Goal: Transaction & Acquisition: Purchase product/service

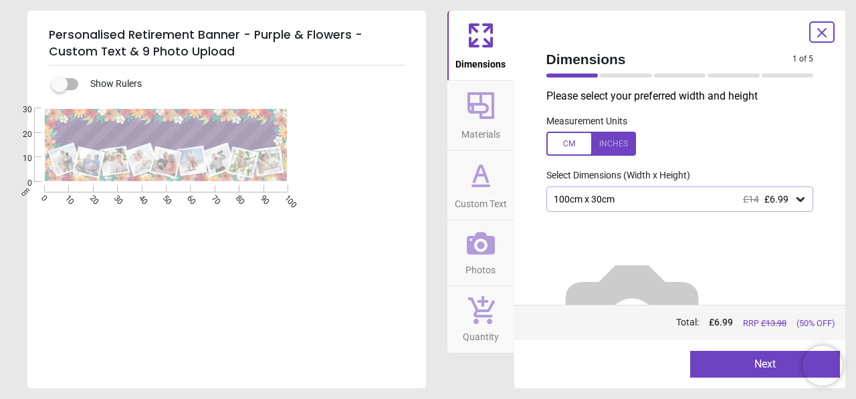
scroll to position [158, 0]
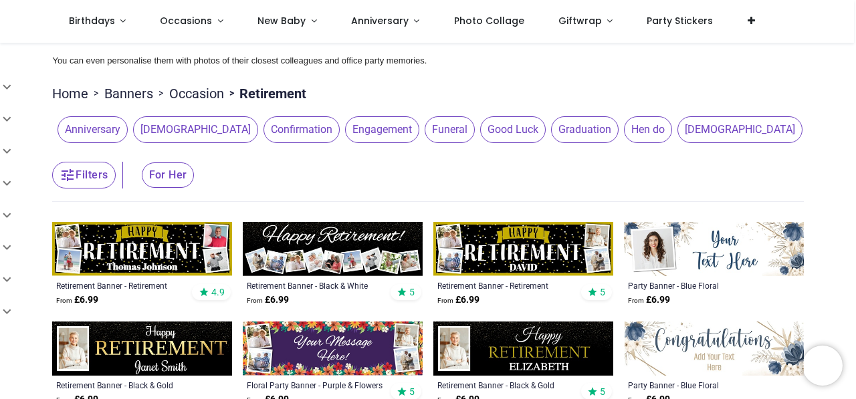
scroll to position [61, 0]
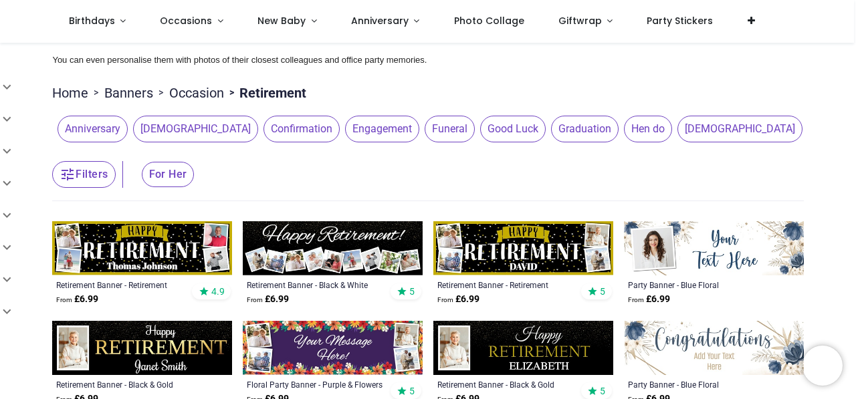
click at [480, 137] on span "Good Luck" at bounding box center [513, 129] width 66 height 27
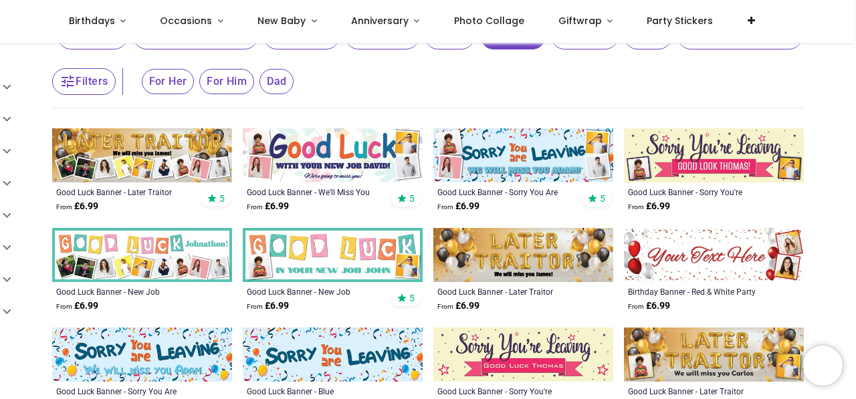
scroll to position [153, 0]
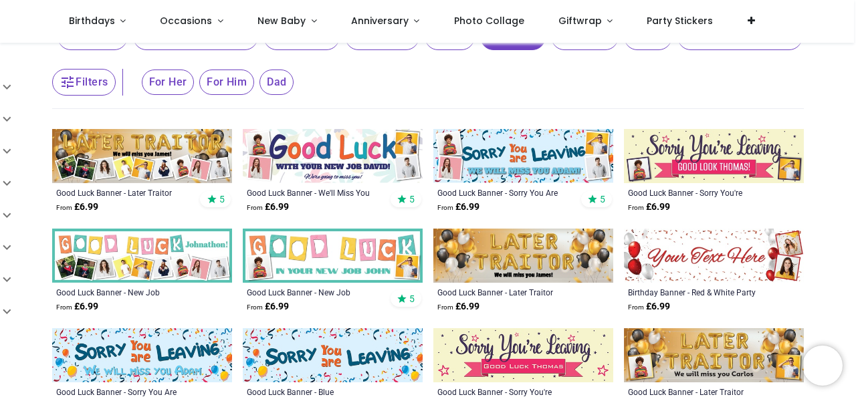
click at [530, 161] on img at bounding box center [523, 156] width 180 height 54
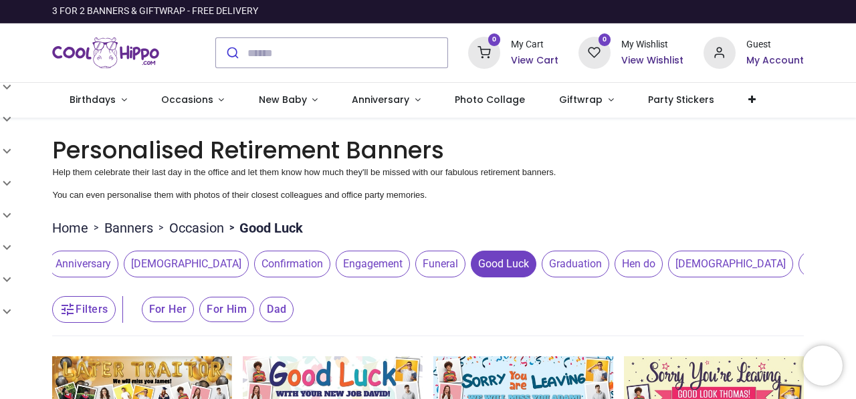
scroll to position [0, 0]
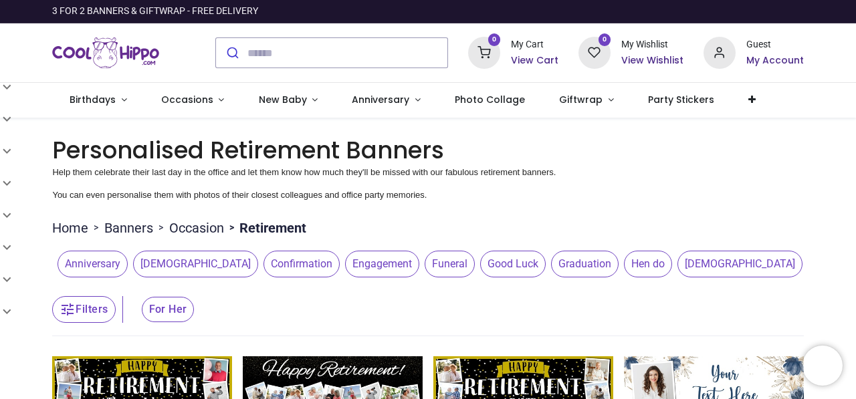
click at [551, 275] on span "Graduation" at bounding box center [585, 264] width 68 height 27
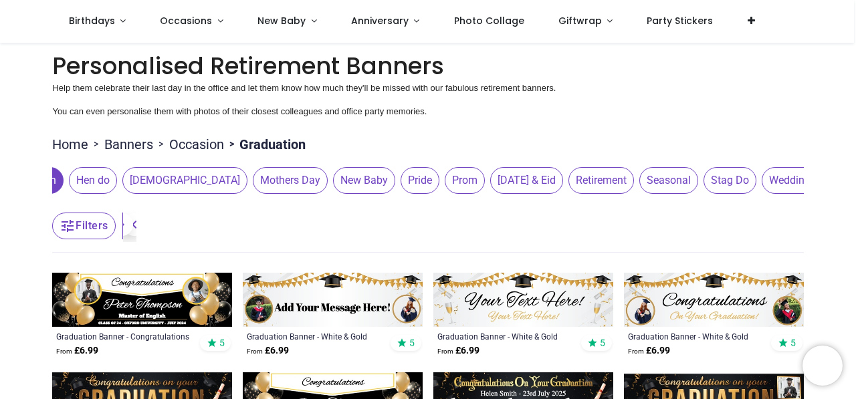
scroll to position [0, 562]
click at [394, 173] on span "Pride" at bounding box center [413, 180] width 39 height 27
click at [394, 183] on span "Pride" at bounding box center [413, 180] width 39 height 27
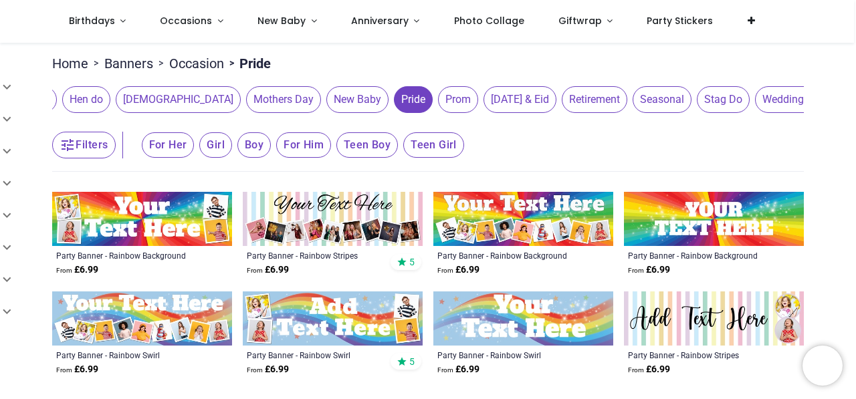
scroll to position [53, 0]
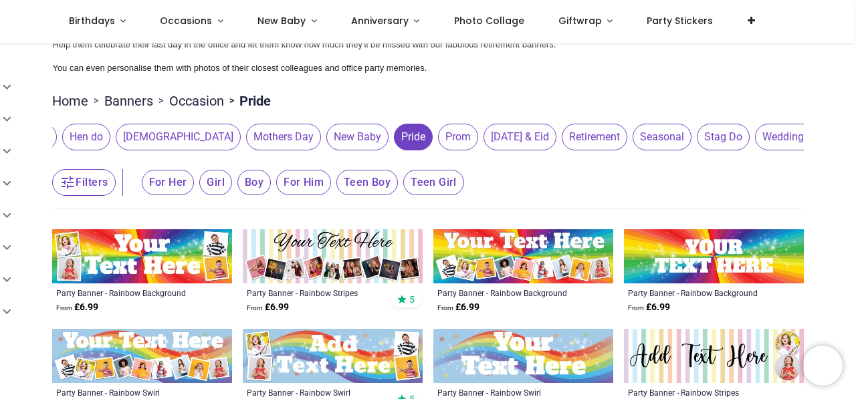
click at [562, 135] on span "Retirement" at bounding box center [595, 137] width 66 height 27
click at [633, 146] on span "Seasonal" at bounding box center [662, 137] width 59 height 27
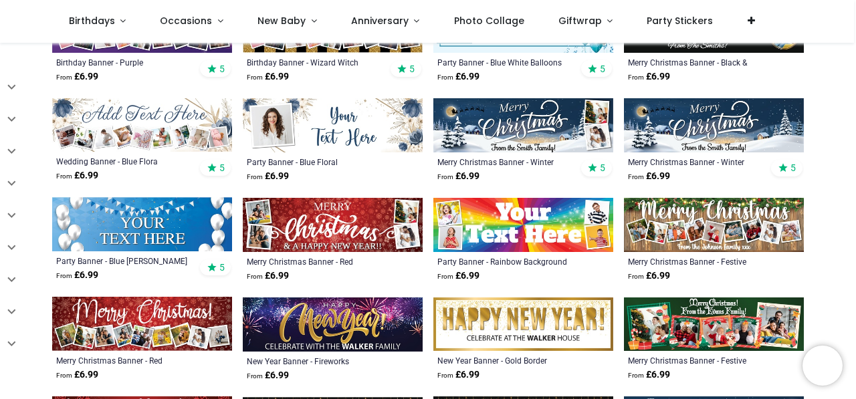
scroll to position [384, 0]
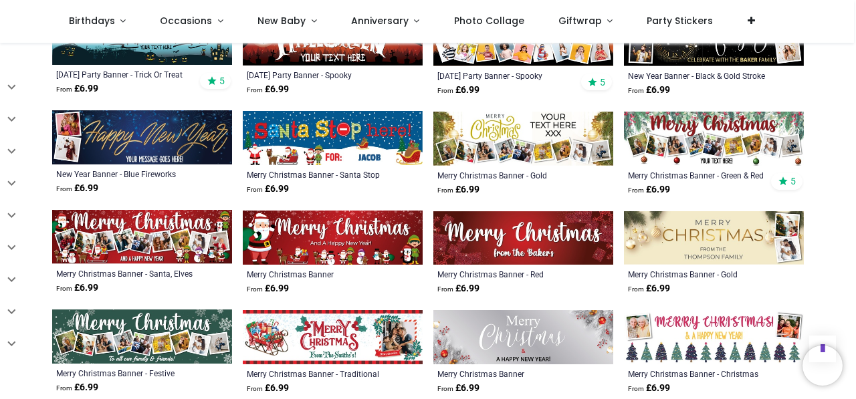
scroll to position [1068, 0]
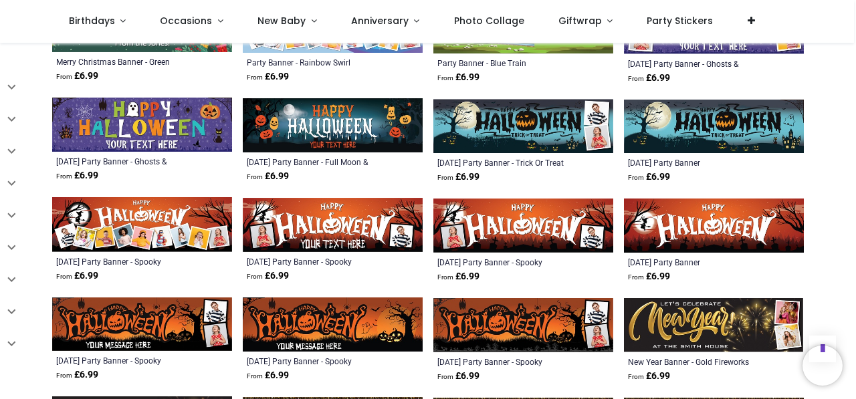
scroll to position [1580, 0]
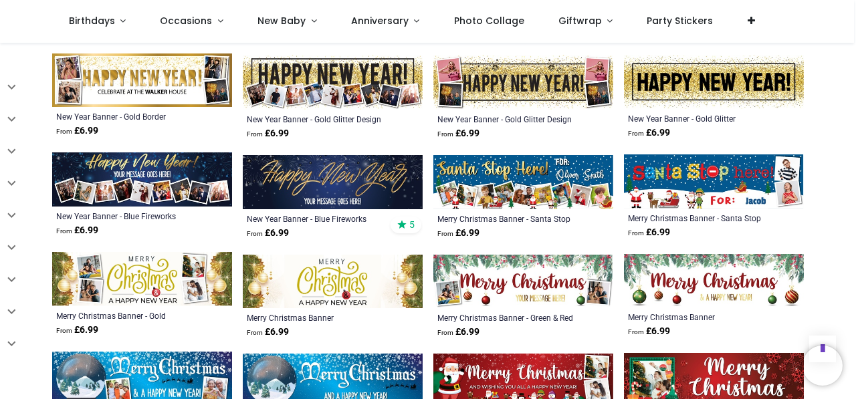
scroll to position [2320, 0]
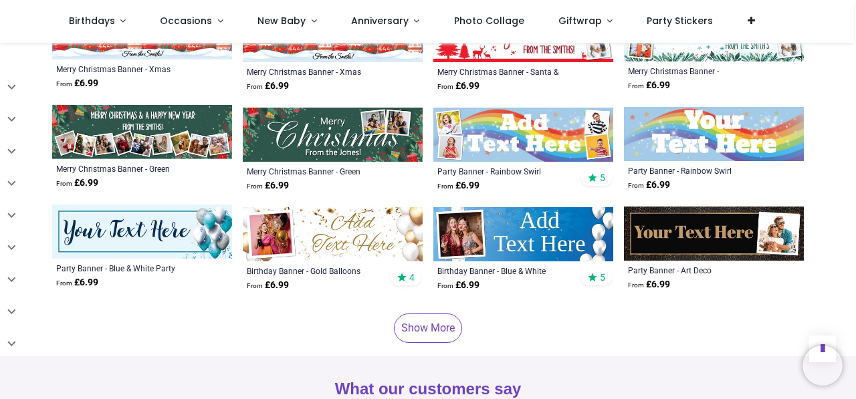
scroll to position [3463, 0]
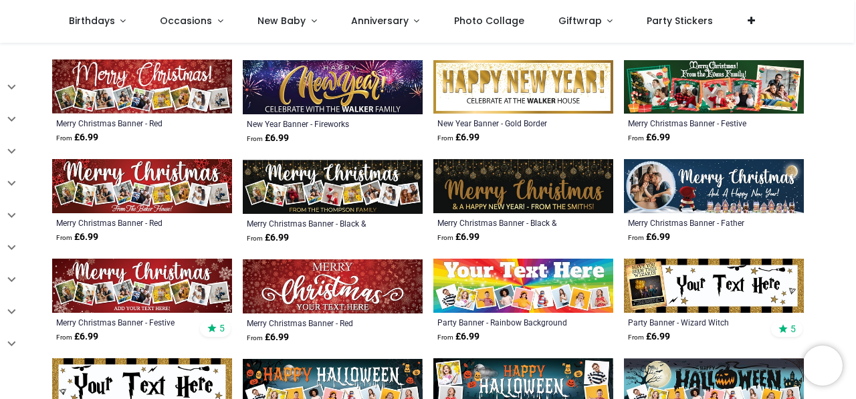
scroll to position [245, 0]
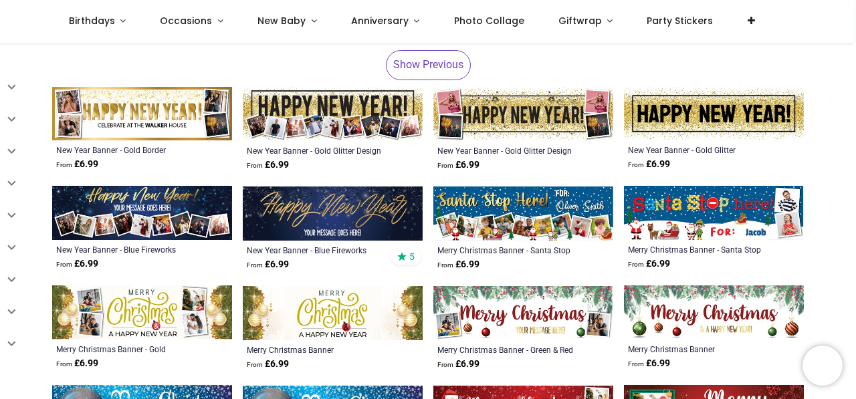
scroll to position [233, 0]
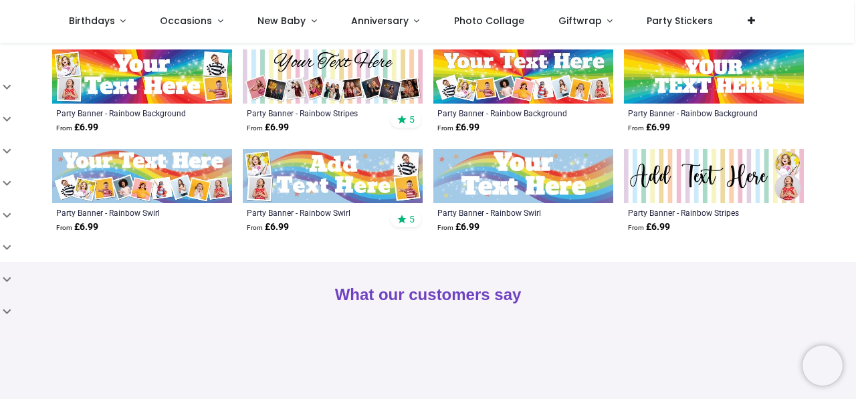
scroll to position [234, 0]
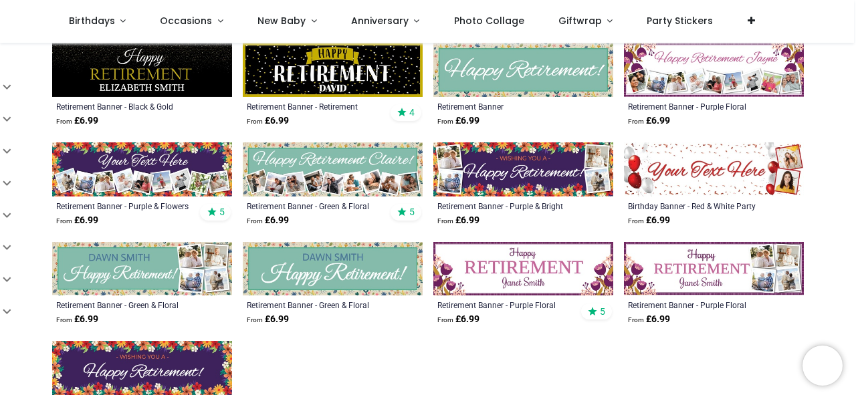
scroll to position [439, 0]
click at [474, 189] on img at bounding box center [523, 169] width 180 height 54
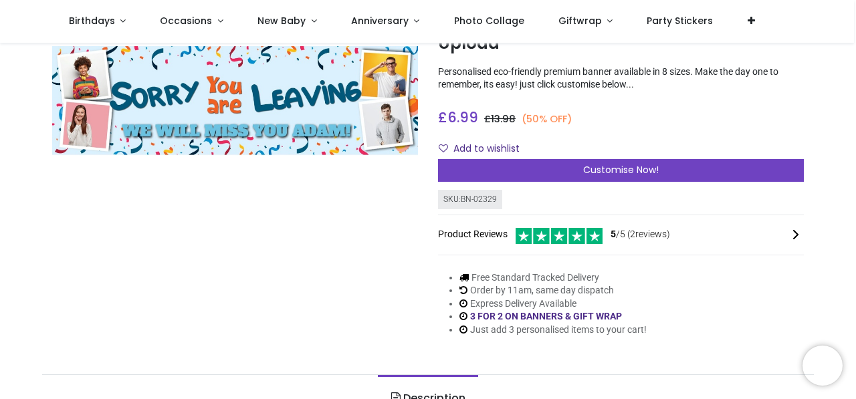
scroll to position [100, 0]
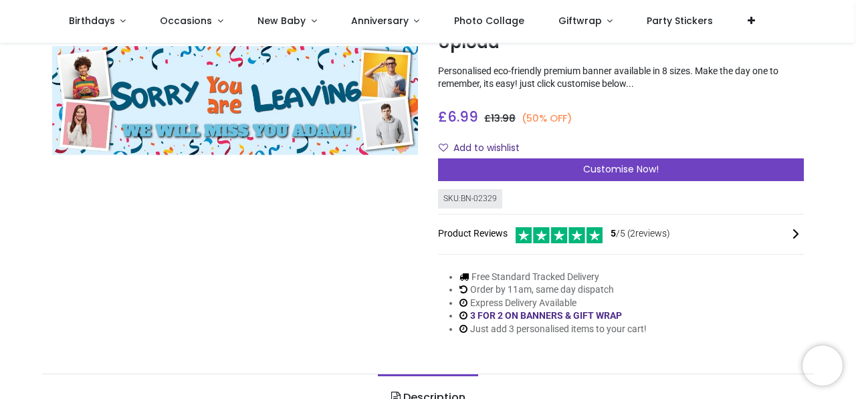
click at [600, 182] on div "Personalised Good Luck Banner - Sorry You Are Leaving Blue - Custom Text & 4 Ph…" at bounding box center [621, 170] width 386 height 375
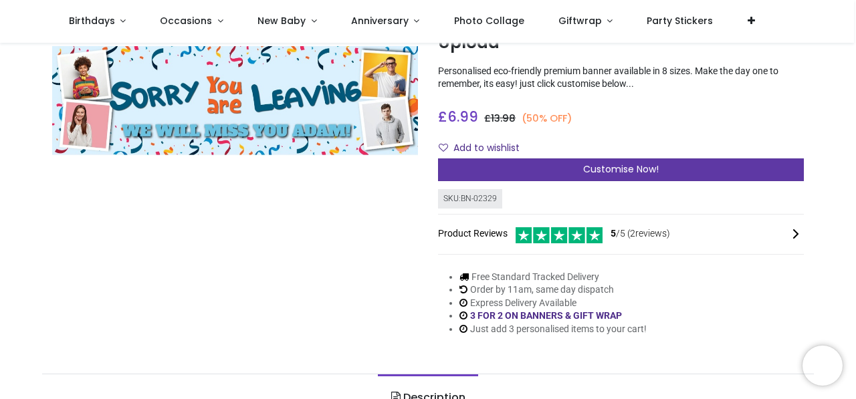
click at [600, 173] on span "Customise Now!" at bounding box center [621, 169] width 76 height 13
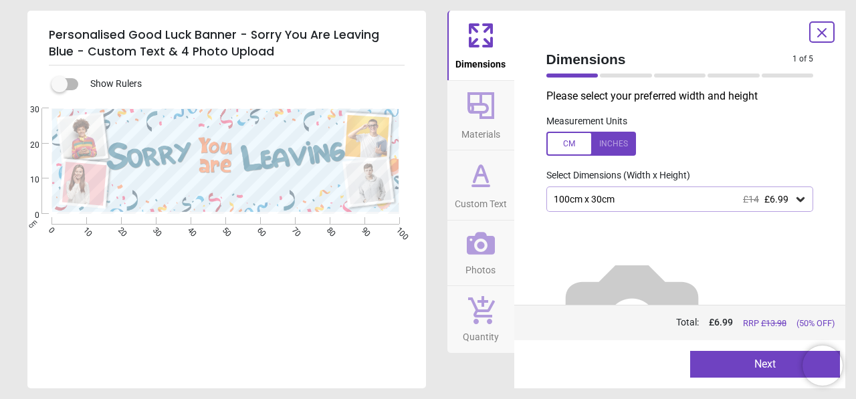
click at [796, 205] on icon at bounding box center [800, 199] width 13 height 13
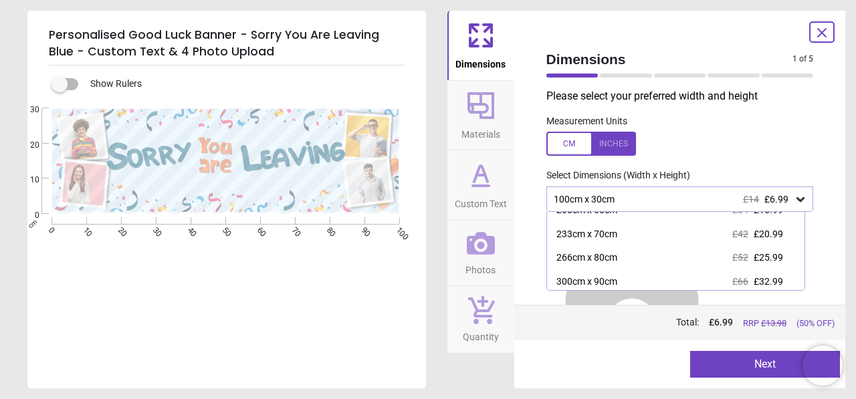
scroll to position [86, 0]
click at [702, 247] on div "266cm x 80cm £52 £25.99" at bounding box center [676, 257] width 258 height 24
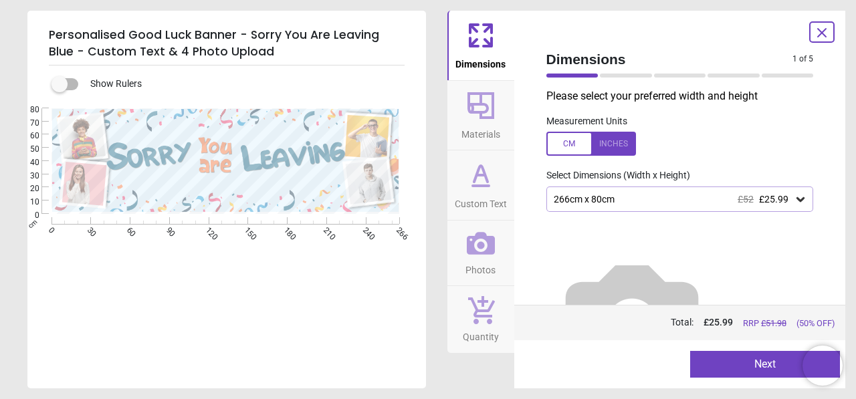
click at [794, 204] on icon at bounding box center [800, 199] width 13 height 13
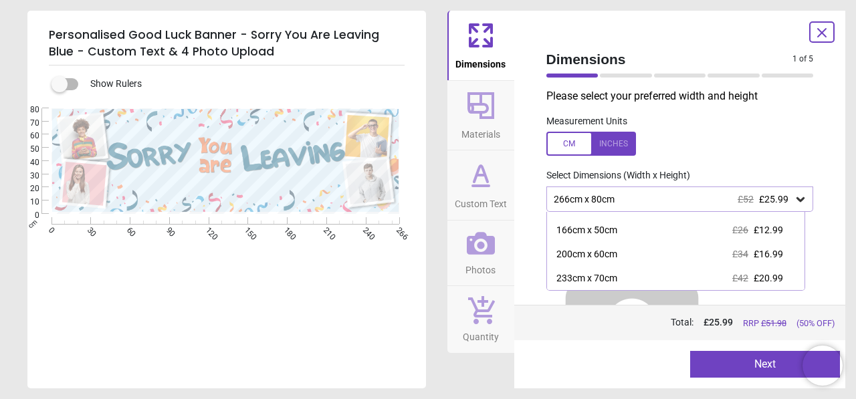
scroll to position [64, 0]
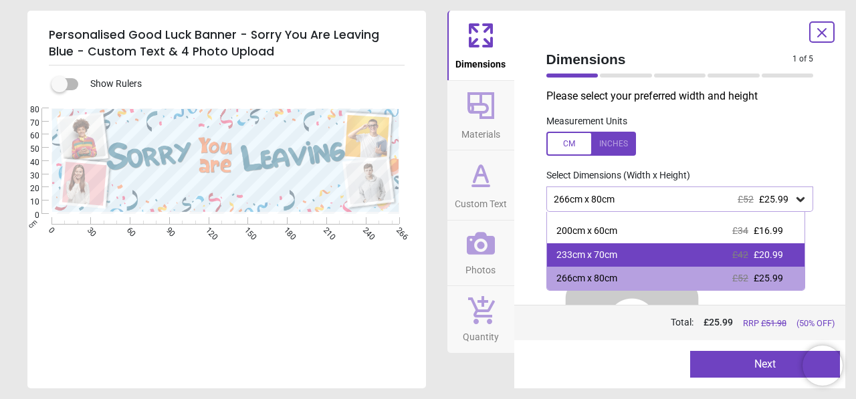
click at [666, 253] on div "233cm x 70cm £42 £20.99" at bounding box center [676, 255] width 258 height 24
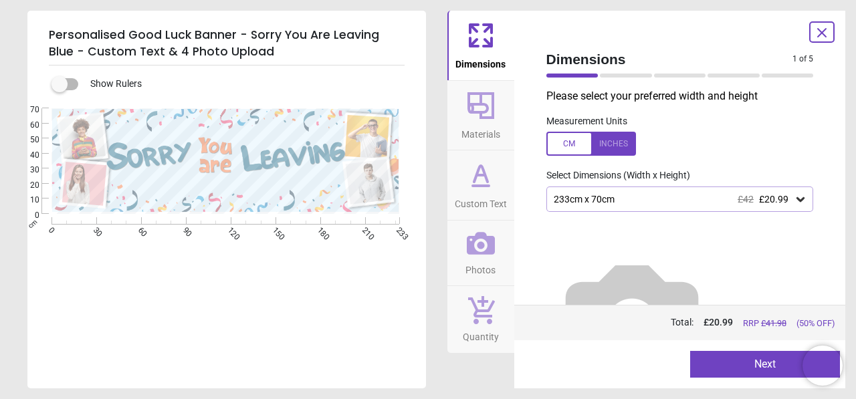
click at [718, 363] on button "Next" at bounding box center [765, 364] width 150 height 27
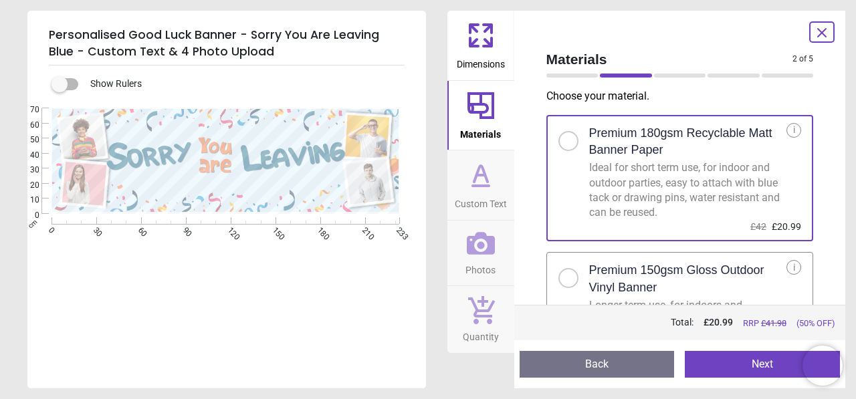
click at [718, 363] on button "Next" at bounding box center [762, 364] width 155 height 27
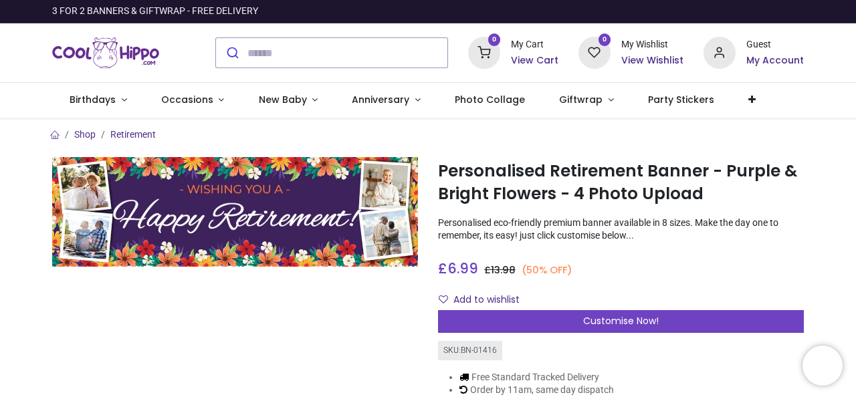
click at [660, 332] on div "Personalised Retirement Banner - Purple & Bright Flowers - 4 Photo Upload https…" at bounding box center [621, 307] width 386 height 301
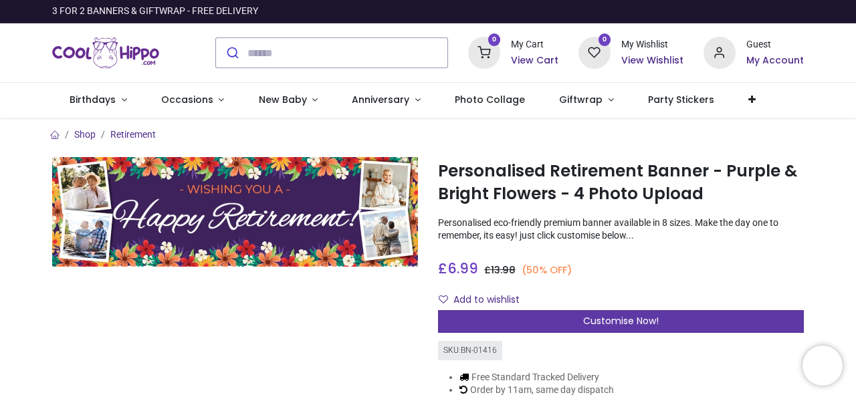
click at [658, 326] on div "Customise Now!" at bounding box center [621, 321] width 366 height 23
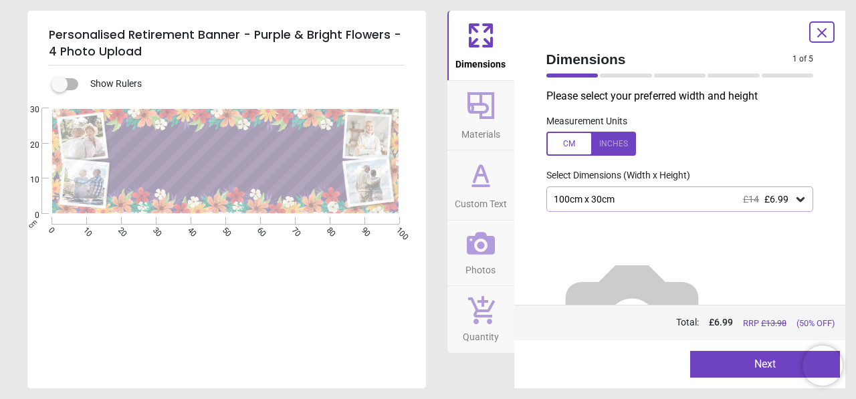
click at [623, 201] on div "100cm x 30cm £14 £6.99" at bounding box center [673, 199] width 242 height 11
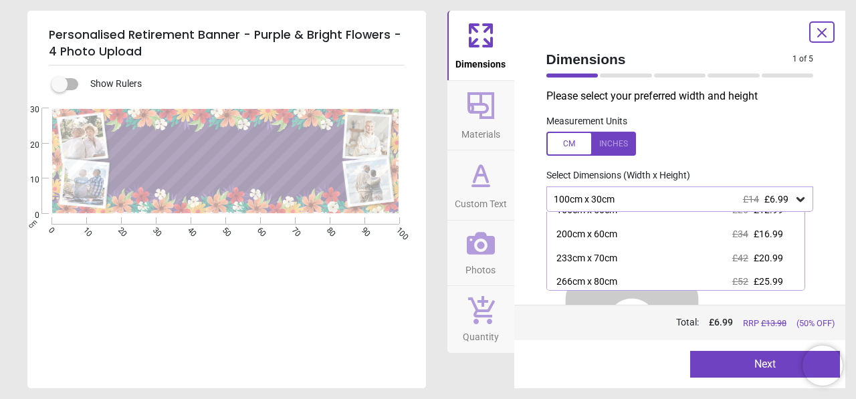
scroll to position [60, 0]
click at [629, 258] on div "233cm x 70cm £42 £20.99" at bounding box center [676, 259] width 258 height 24
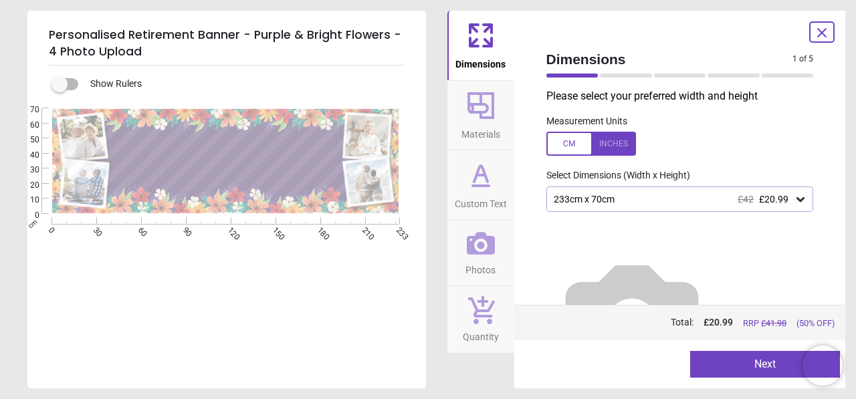
click at [724, 363] on button "Next" at bounding box center [765, 364] width 150 height 27
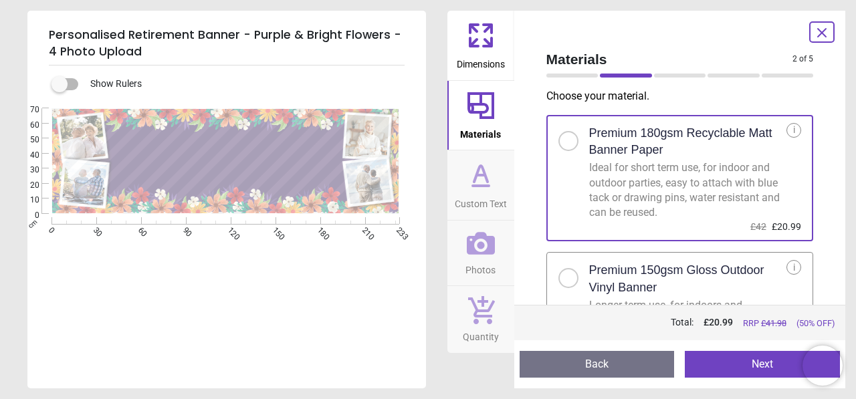
click at [724, 363] on button "Next" at bounding box center [762, 364] width 155 height 27
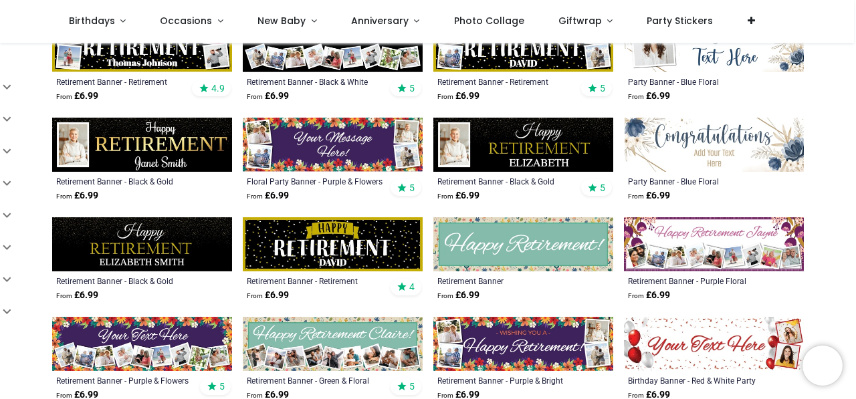
scroll to position [265, 0]
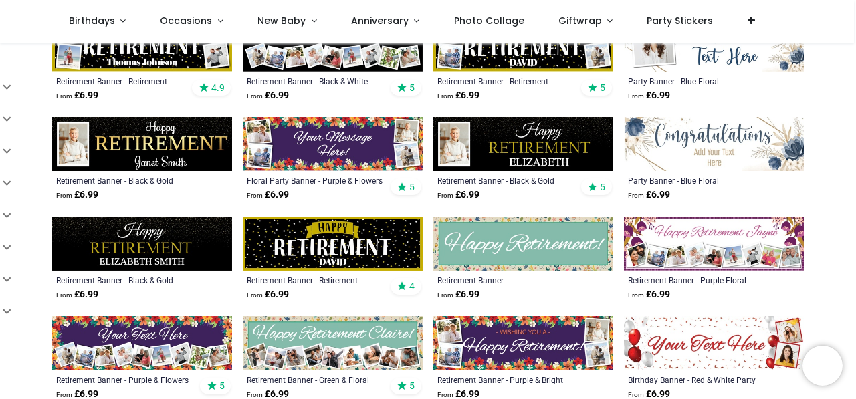
click at [338, 150] on img at bounding box center [333, 144] width 180 height 54
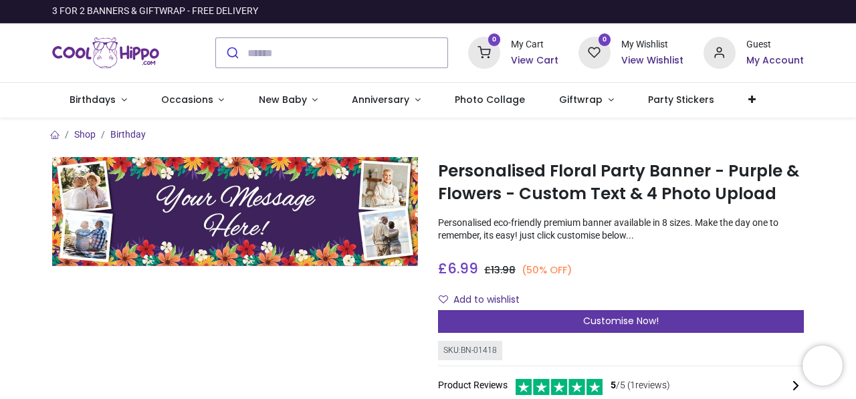
click at [580, 317] on div "Customise Now!" at bounding box center [621, 321] width 366 height 23
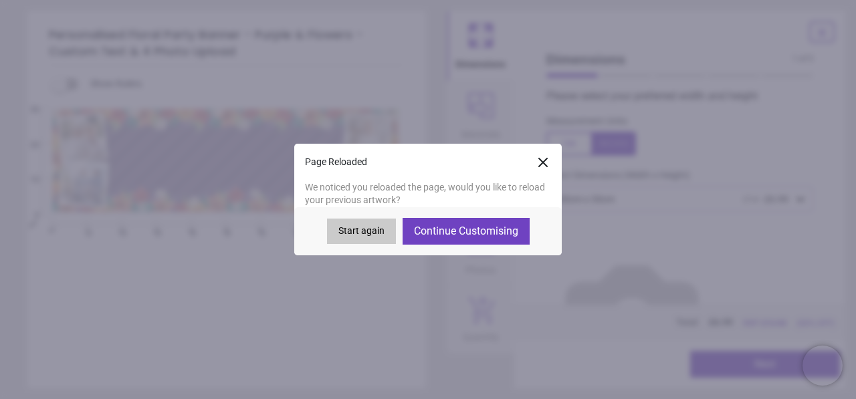
click at [487, 237] on button "Continue Customising" at bounding box center [466, 231] width 127 height 27
type textarea "**********"
